Goal: Information Seeking & Learning: Find specific fact

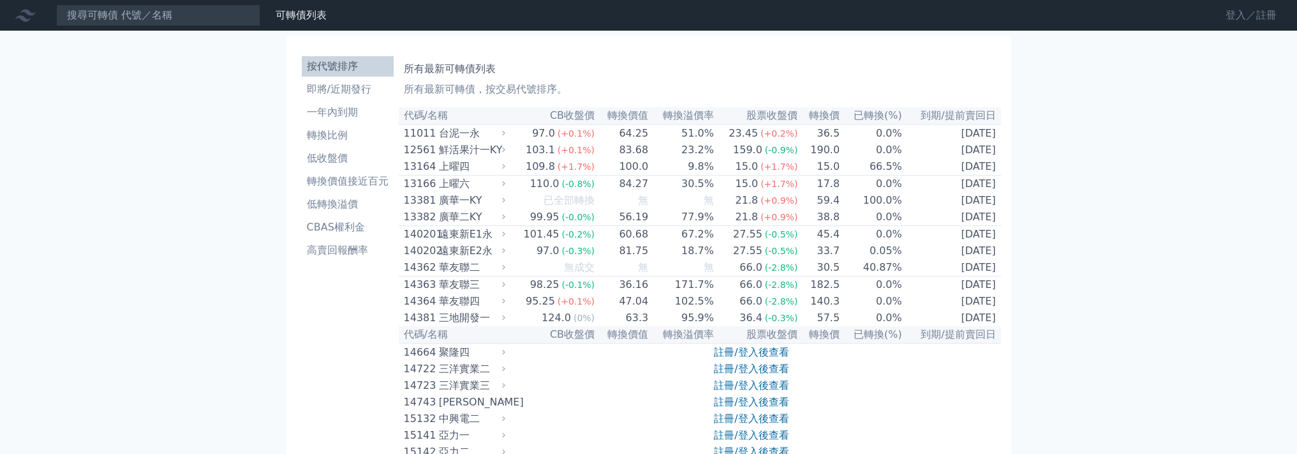
click at [1255, 18] on link "登入／註冊" at bounding box center [1251, 15] width 71 height 20
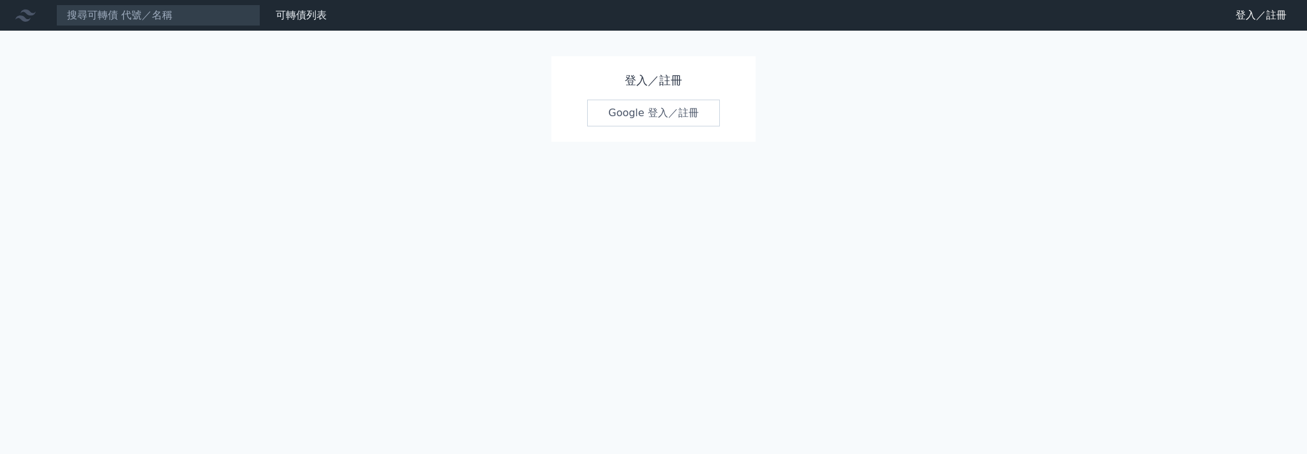
click at [683, 109] on link "Google 登入／註冊" at bounding box center [653, 113] width 133 height 27
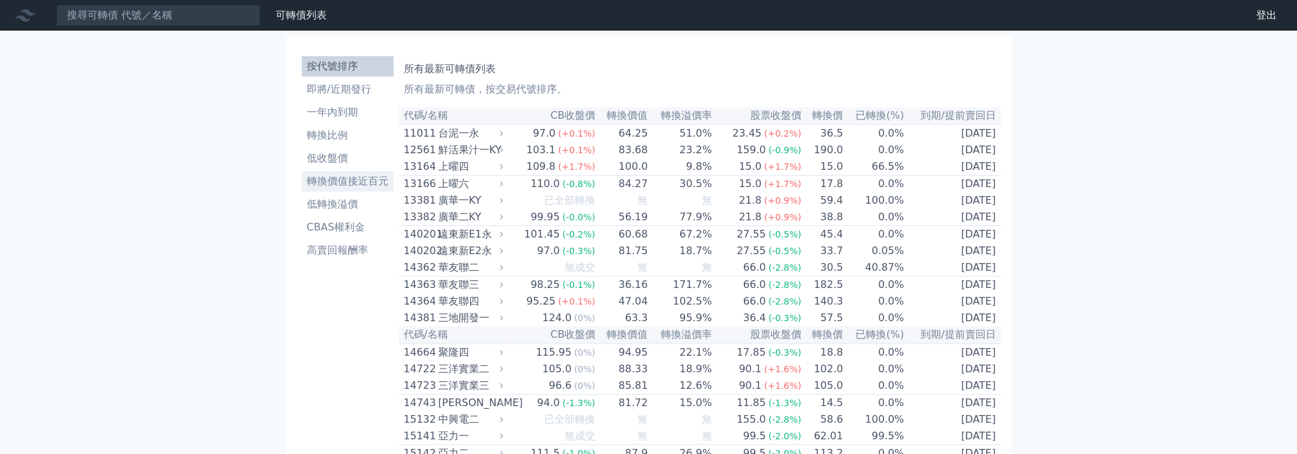
click at [351, 181] on li "轉換價值接近百元" at bounding box center [348, 181] width 92 height 15
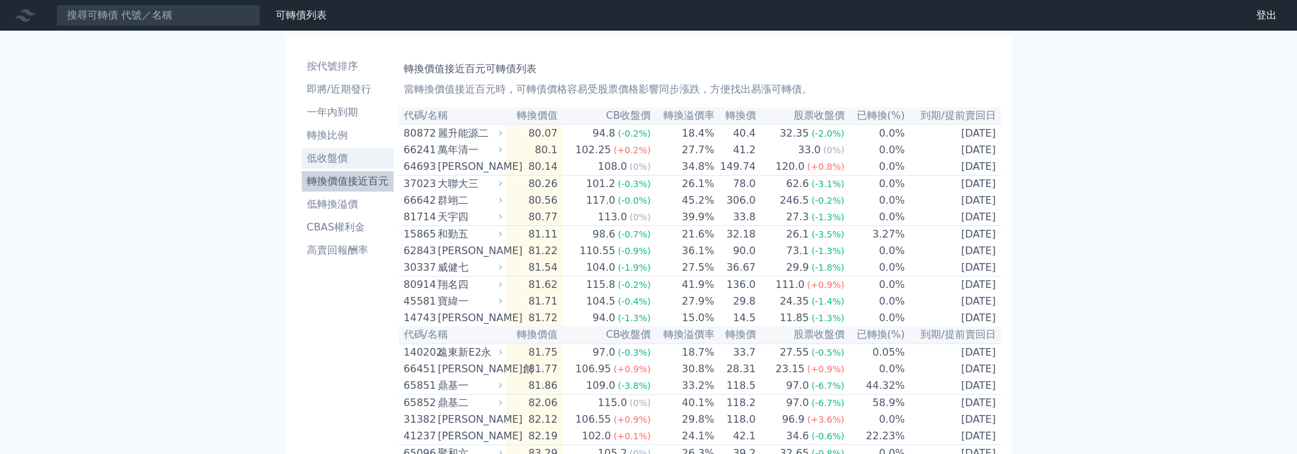
click at [345, 151] on li "低收盤價" at bounding box center [348, 158] width 92 height 15
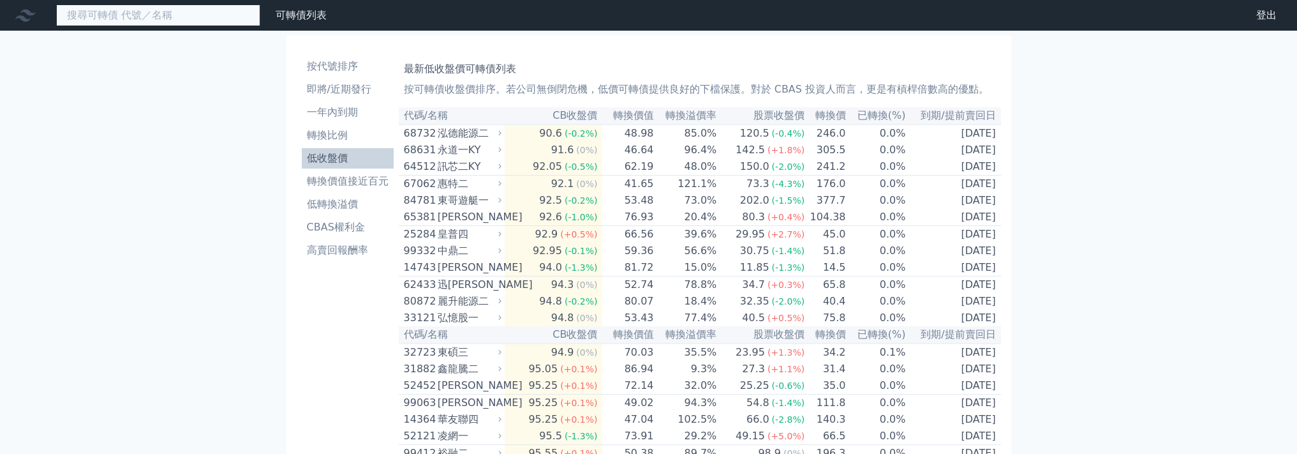
click at [198, 15] on input at bounding box center [158, 15] width 204 height 22
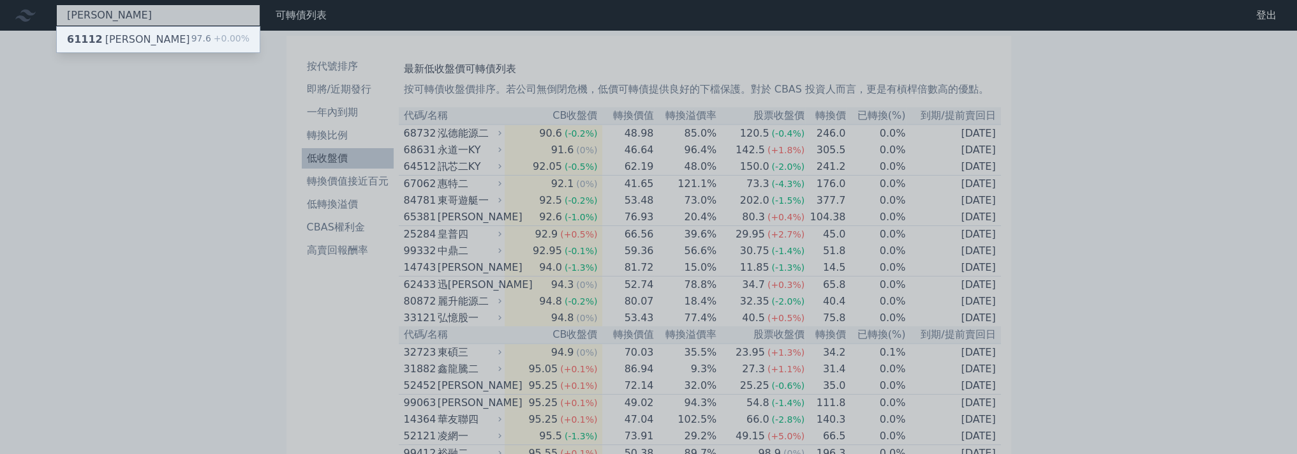
type input "大宇資資"
click at [156, 50] on div "61112 大宇資二 97.6 +0.00%" at bounding box center [158, 40] width 203 height 26
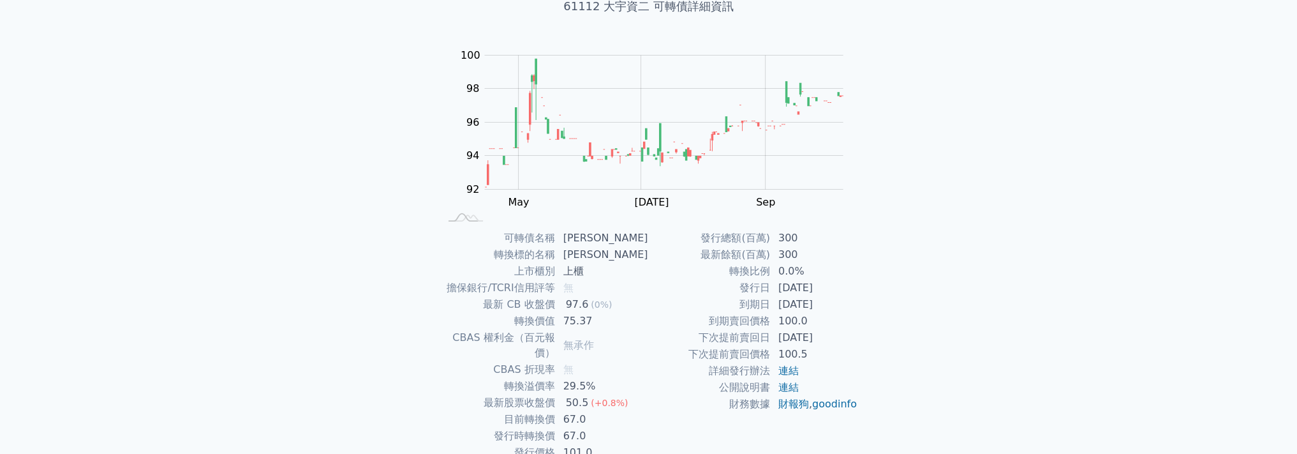
scroll to position [137, 0]
